Goal: Use online tool/utility: Utilize a website feature to perform a specific function

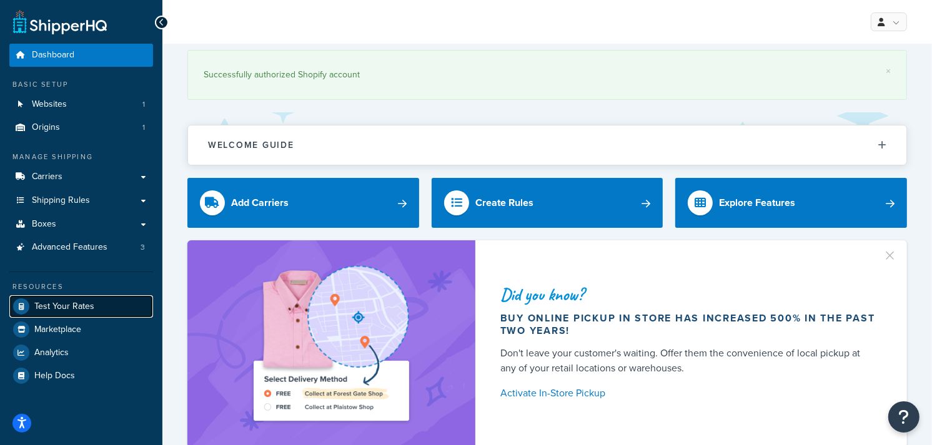
click at [75, 302] on span "Test Your Rates" at bounding box center [64, 307] width 60 height 11
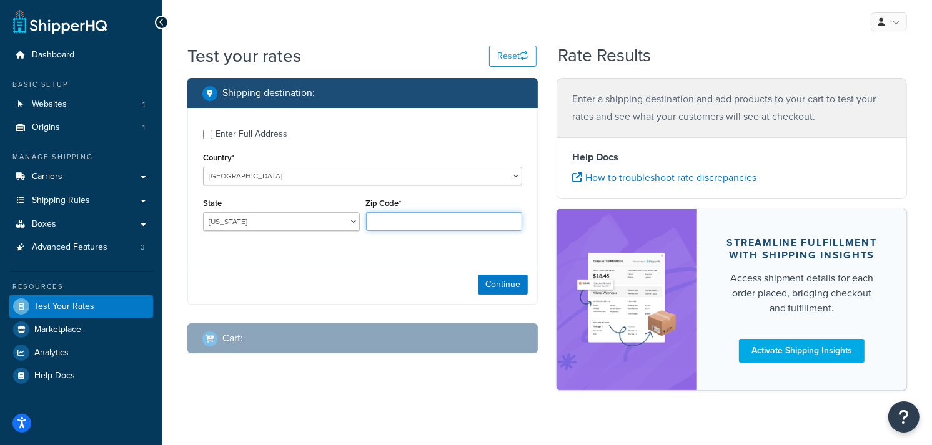
click at [376, 219] on input "Zip Code*" at bounding box center [444, 221] width 157 height 19
type input "11226"
click at [295, 225] on select "[US_STATE] [US_STATE] [US_STATE] [US_STATE] [US_STATE] Armed Forces Americas Ar…" at bounding box center [281, 221] width 157 height 19
select select "NY"
click at [203, 213] on select "[US_STATE] [US_STATE] [US_STATE] [US_STATE] [US_STATE] Armed Forces Americas Ar…" at bounding box center [281, 221] width 157 height 19
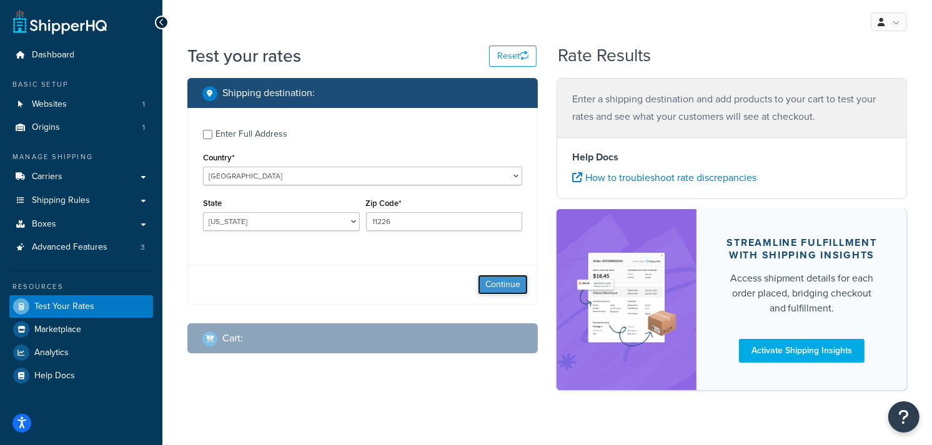
click at [511, 285] on button "Continue" at bounding box center [503, 285] width 50 height 20
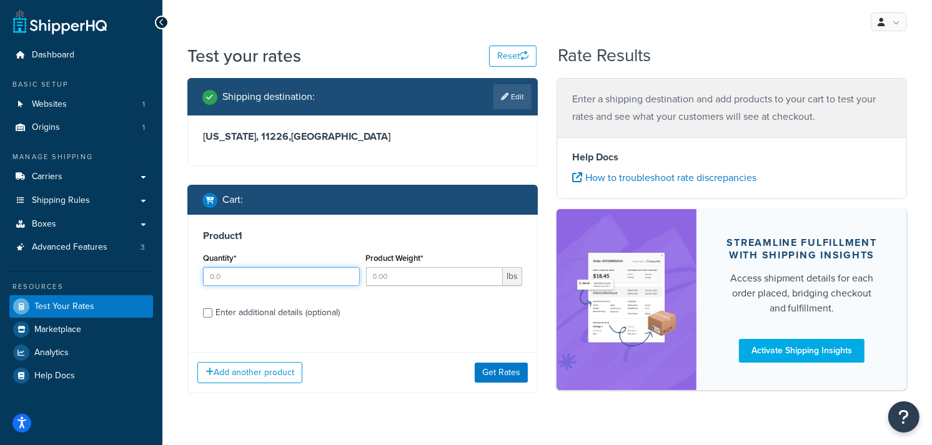
click at [273, 275] on input "Quantity*" at bounding box center [281, 276] width 157 height 19
type input "1"
click at [415, 275] on input "Product Weight*" at bounding box center [434, 276] width 137 height 19
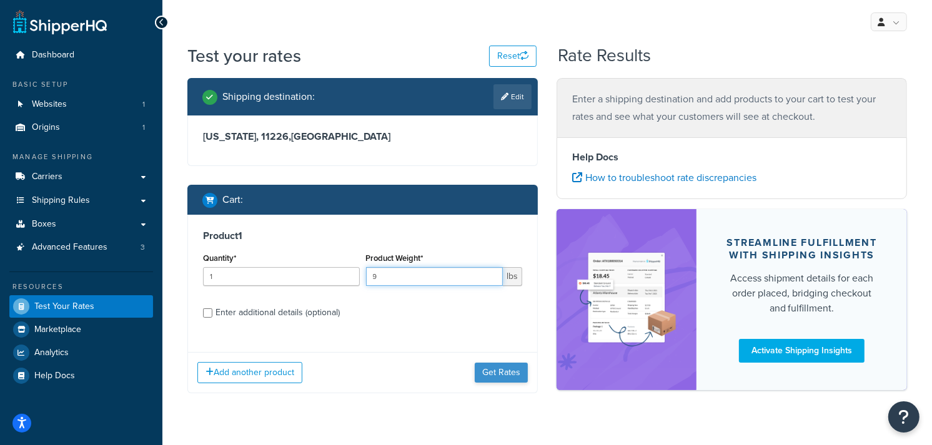
type input "9"
click at [496, 373] on button "Get Rates" at bounding box center [500, 373] width 53 height 20
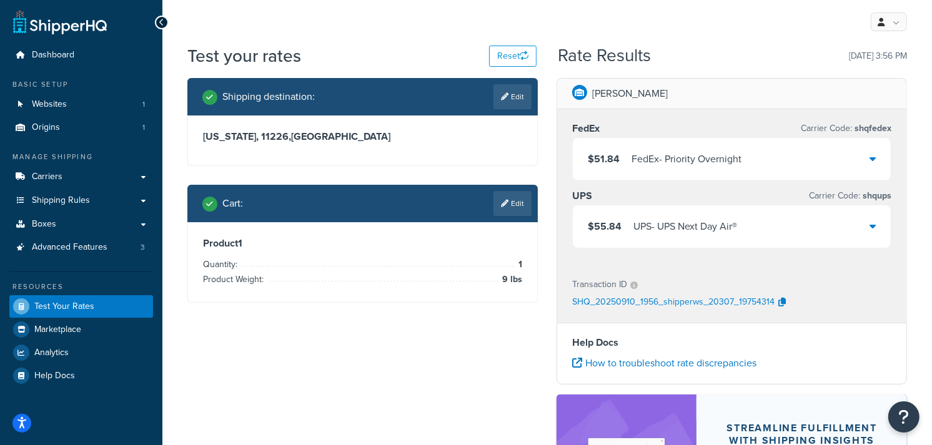
click at [872, 160] on icon at bounding box center [872, 159] width 6 height 10
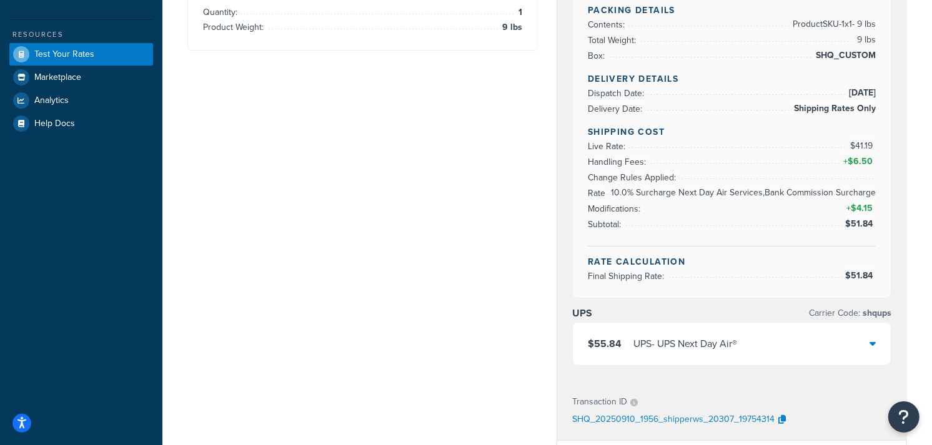
scroll to position [277, 0]
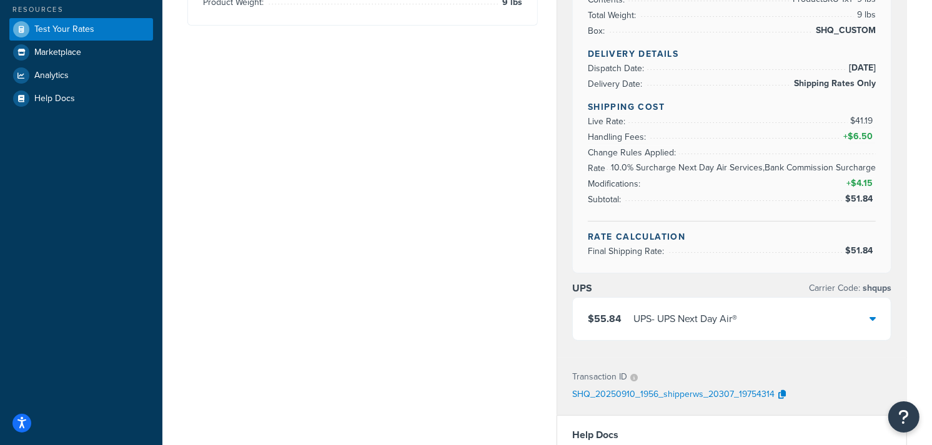
click at [870, 318] on icon at bounding box center [872, 318] width 6 height 10
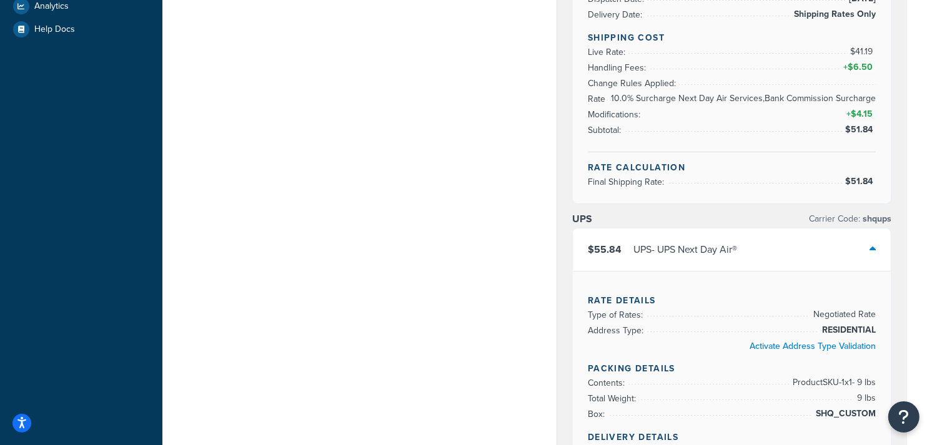
scroll to position [0, 0]
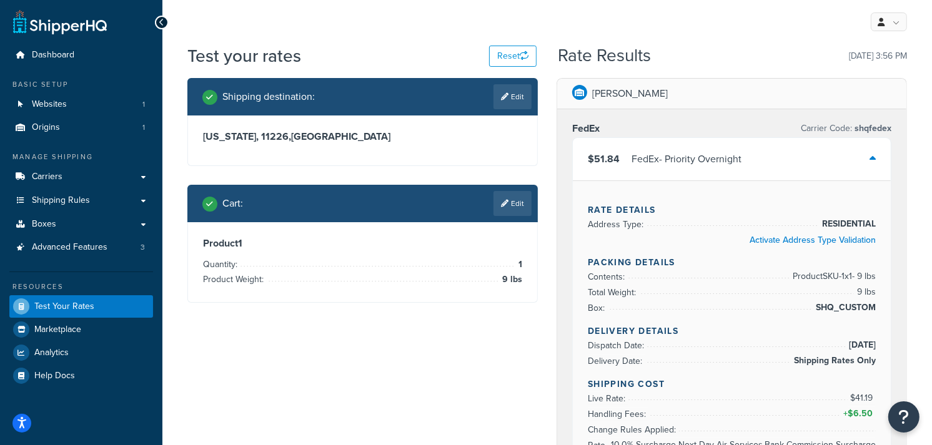
drag, startPoint x: 412, startPoint y: 363, endPoint x: 435, endPoint y: 352, distance: 26.0
